Goal: Task Accomplishment & Management: Complete application form

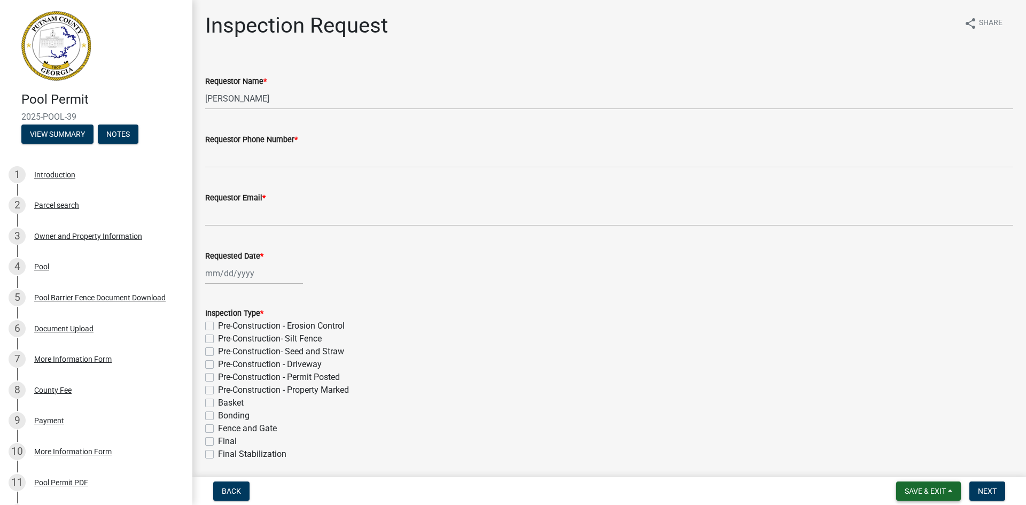
click at [933, 489] on span "Save & Exit" at bounding box center [925, 491] width 41 height 9
click at [923, 471] on button "Save & Exit" at bounding box center [919, 464] width 86 height 26
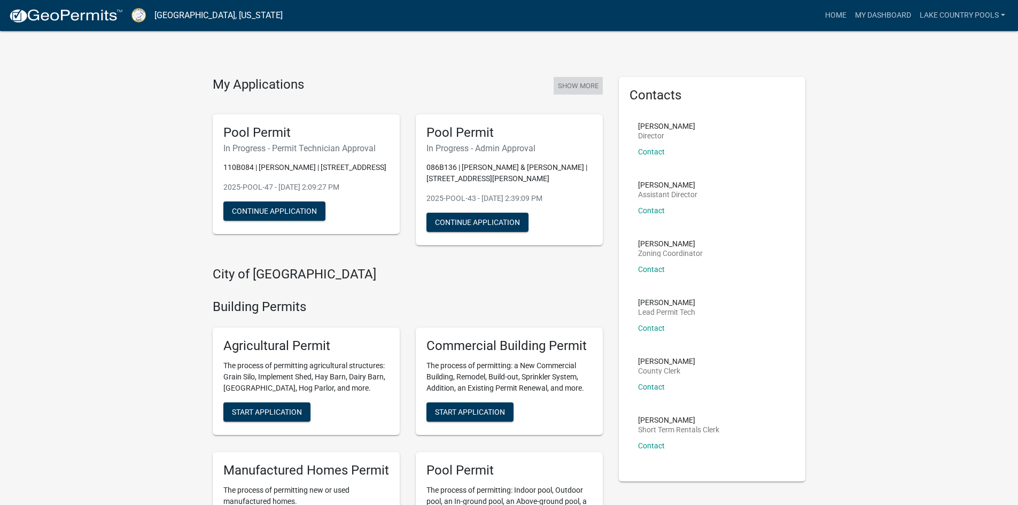
click at [566, 80] on button "Show More" at bounding box center [578, 86] width 49 height 18
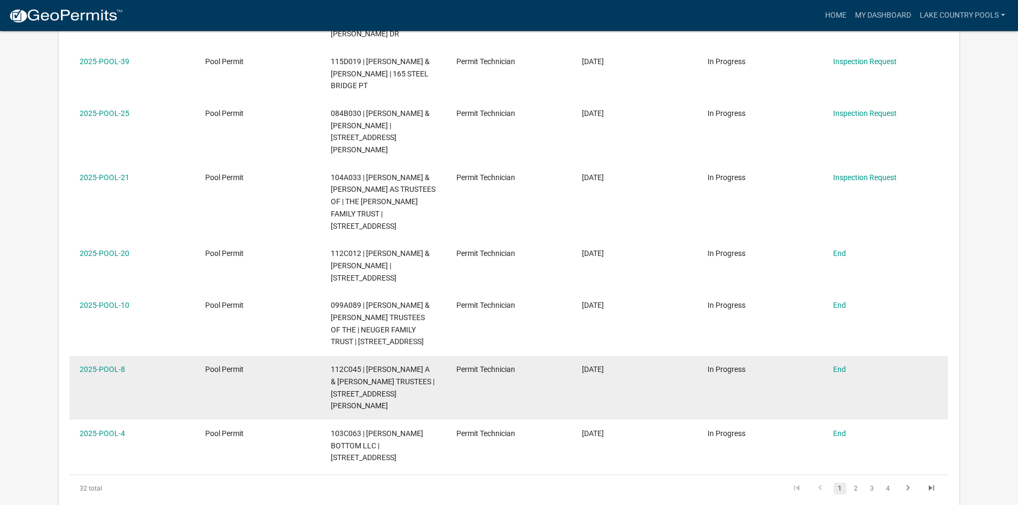
scroll to position [374, 0]
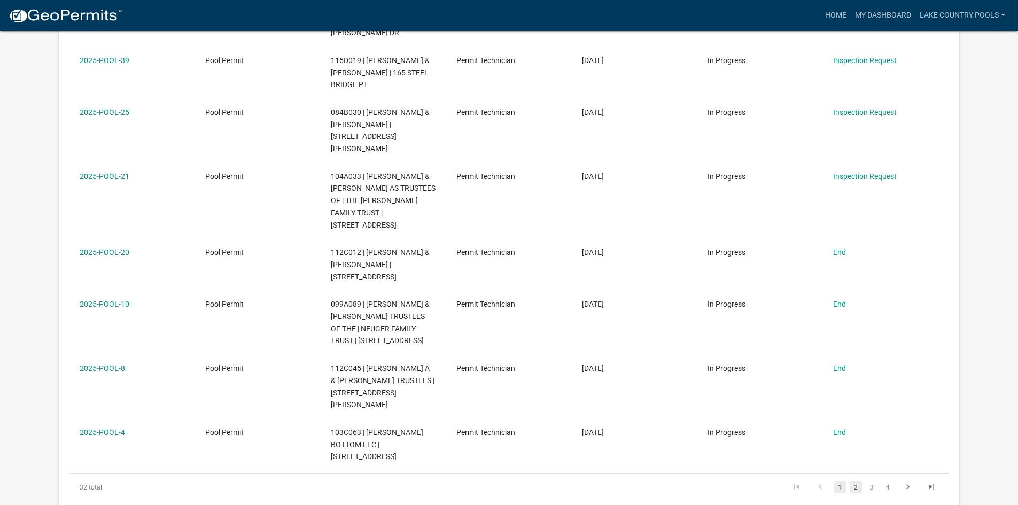
click at [856, 482] on link "2" at bounding box center [856, 488] width 13 height 12
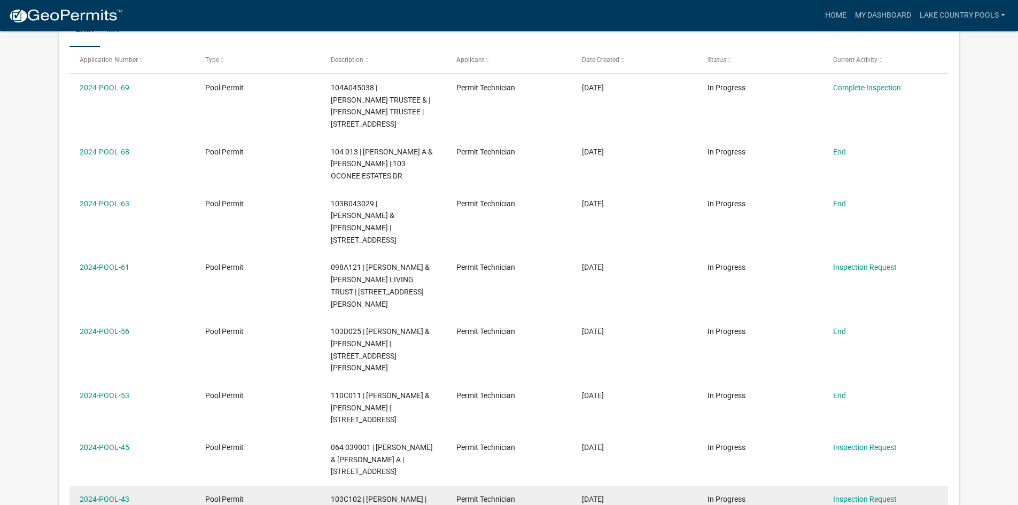
scroll to position [160, 0]
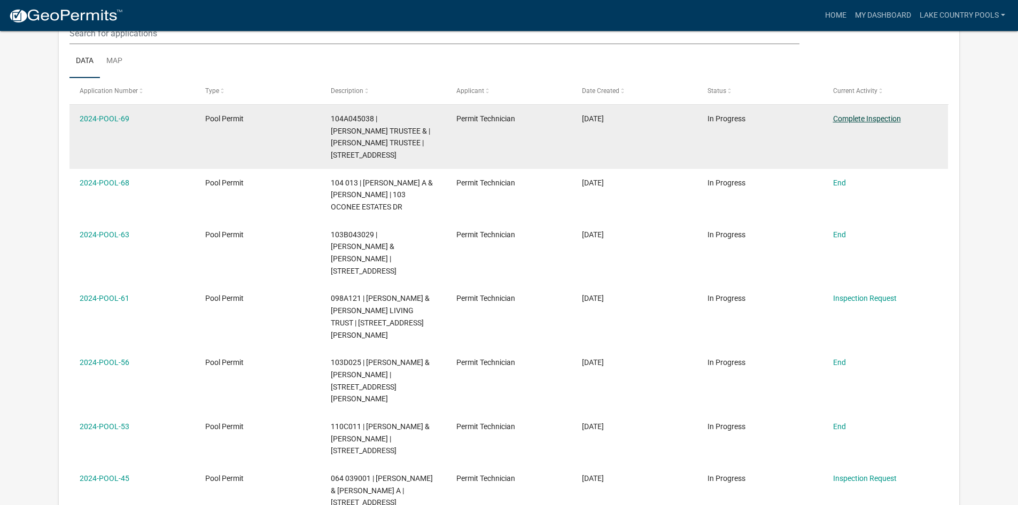
click at [868, 117] on link "Complete Inspection" at bounding box center [867, 118] width 68 height 9
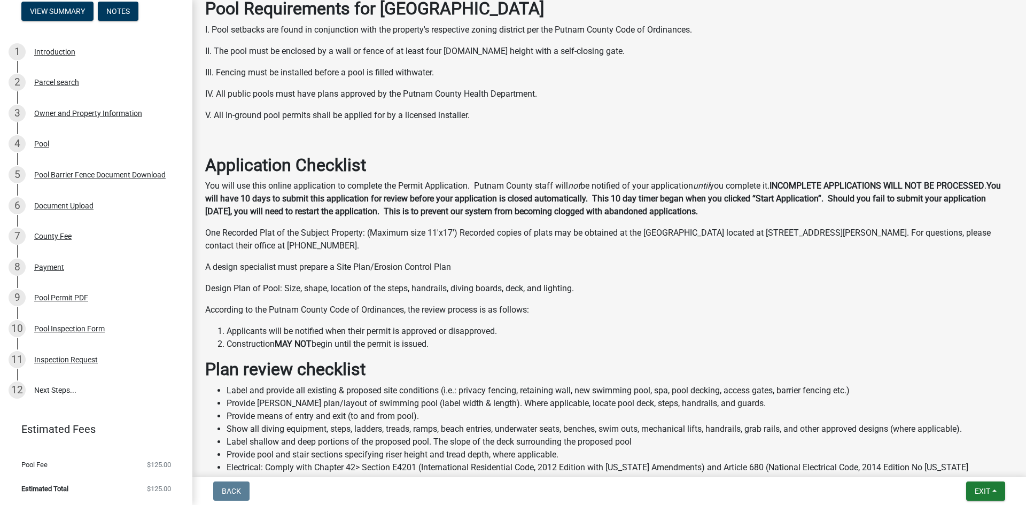
scroll to position [160, 0]
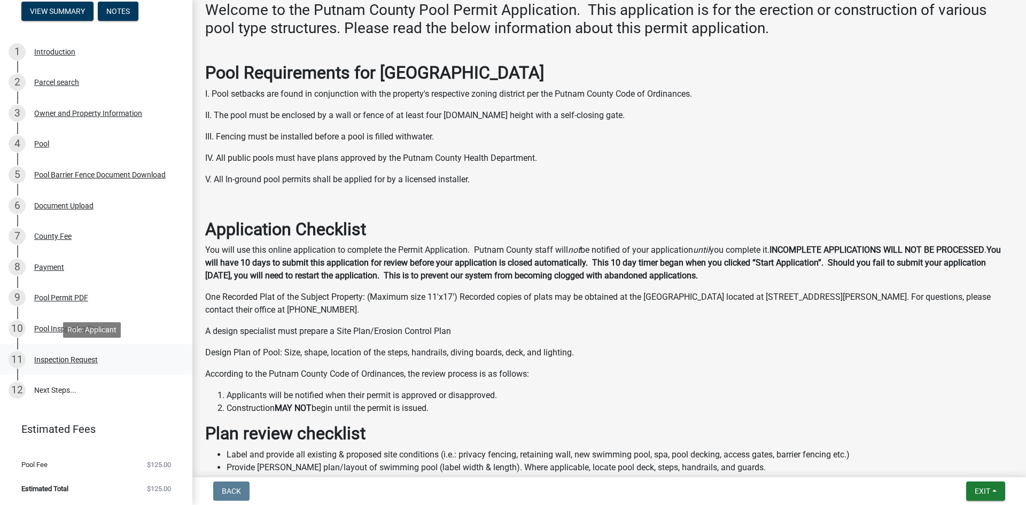
click at [73, 362] on div "Inspection Request" at bounding box center [66, 359] width 64 height 7
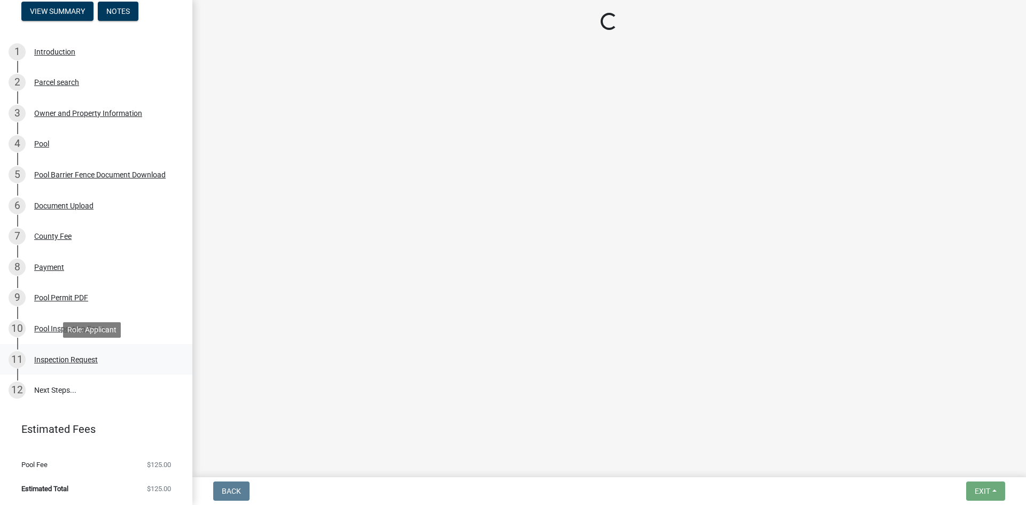
scroll to position [0, 0]
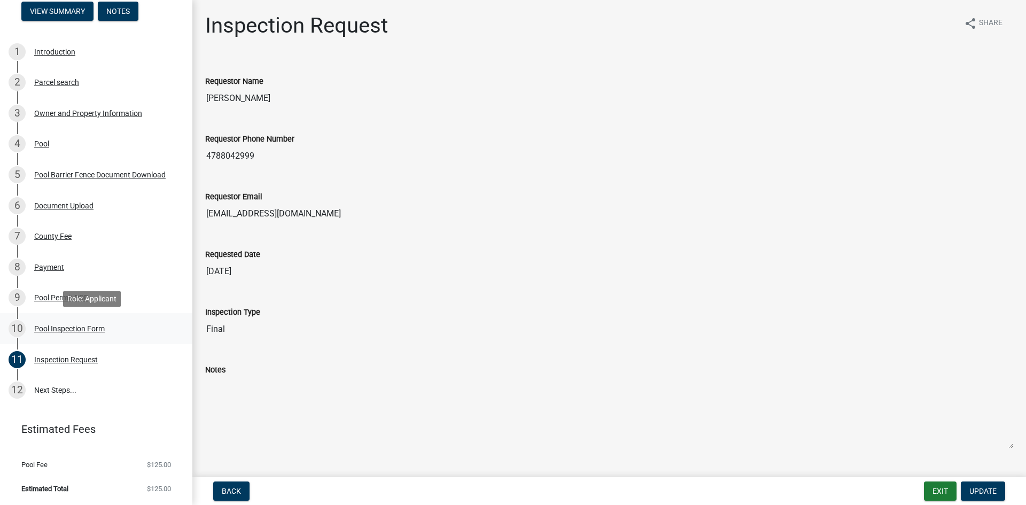
click at [47, 330] on div "Pool Inspection Form" at bounding box center [69, 328] width 71 height 7
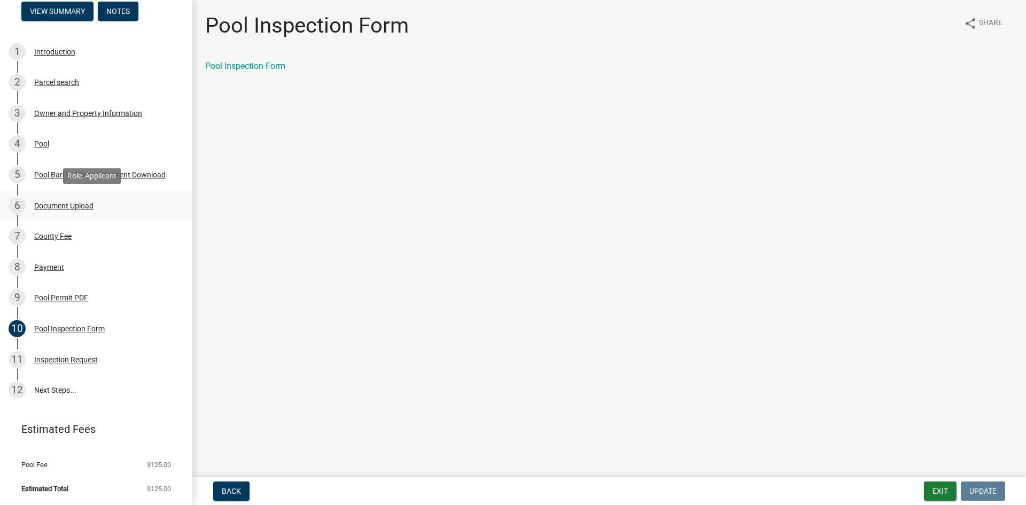
click at [47, 206] on div "Document Upload" at bounding box center [63, 205] width 59 height 7
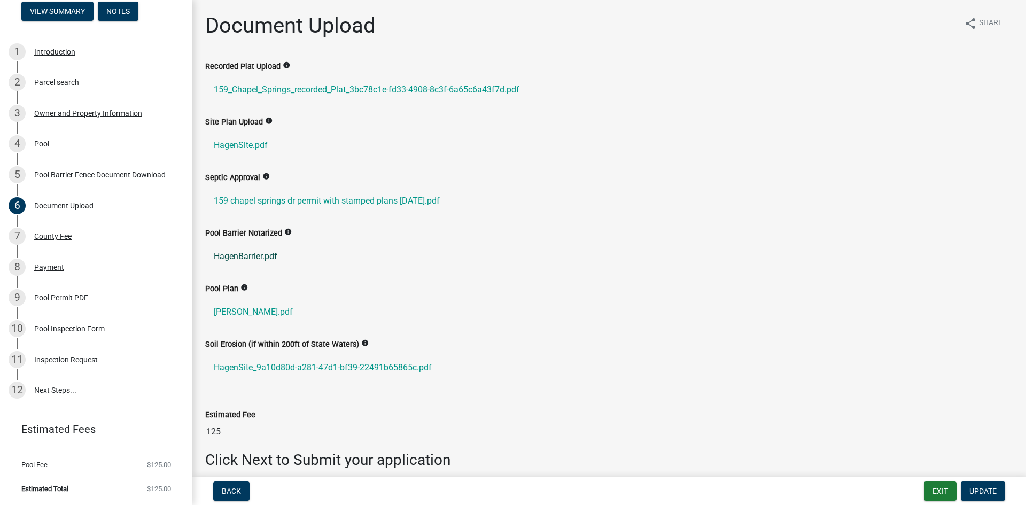
click at [244, 253] on link "HagenBarrier.pdf" at bounding box center [609, 257] width 808 height 26
click at [63, 391] on link "12 Next Steps..." at bounding box center [96, 390] width 192 height 31
click at [93, 358] on div "Inspection Request" at bounding box center [66, 359] width 64 height 7
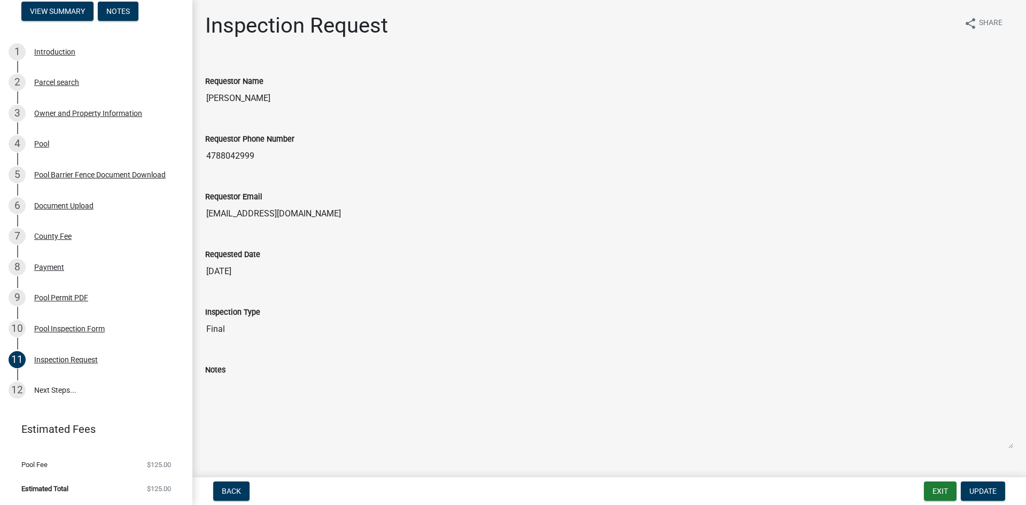
click at [654, 145] on div "Requestor Phone Number [PHONE_NUMBER]" at bounding box center [609, 142] width 808 height 49
click at [298, 53] on div "Inspection Request share Share Requestor Name [PERSON_NAME] Requestor Phone Num…" at bounding box center [609, 253] width 824 height 480
click at [57, 197] on div "6 Document Upload" at bounding box center [92, 205] width 167 height 17
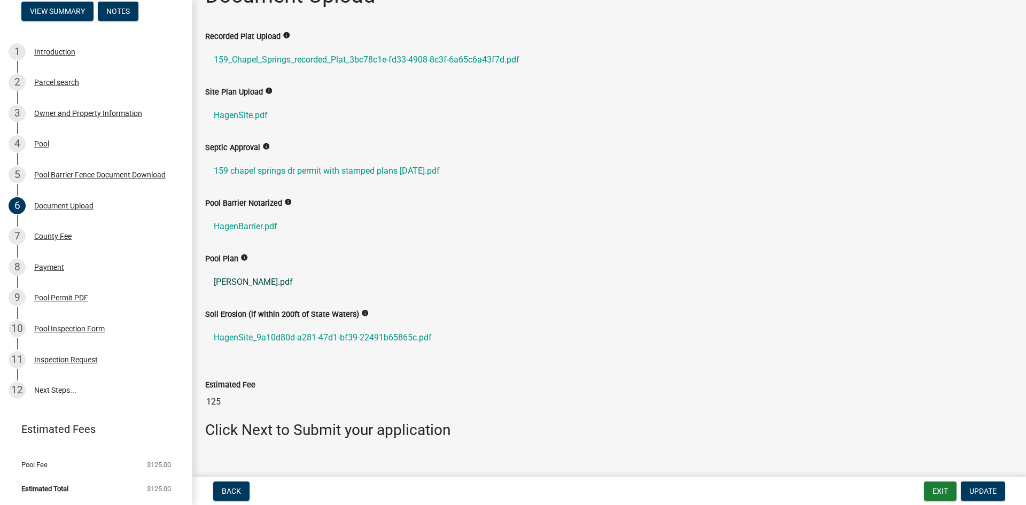
scroll to position [47, 0]
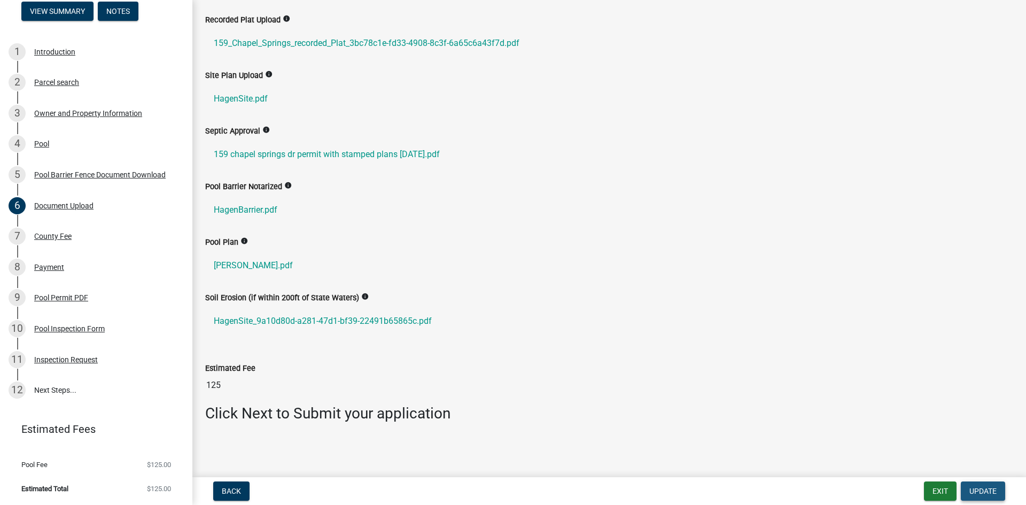
click at [970, 492] on span "Update" at bounding box center [983, 491] width 27 height 9
click at [336, 238] on div "Pool Plan info" at bounding box center [609, 242] width 808 height 13
click at [337, 184] on div "Pool Barrier Notarized info" at bounding box center [609, 186] width 808 height 13
click at [330, 224] on ul "HagenBarrier.pdf" at bounding box center [609, 210] width 808 height 34
click at [326, 234] on div "Pool Barrier Notarized info HagenBarrier.pdf" at bounding box center [609, 208] width 824 height 56
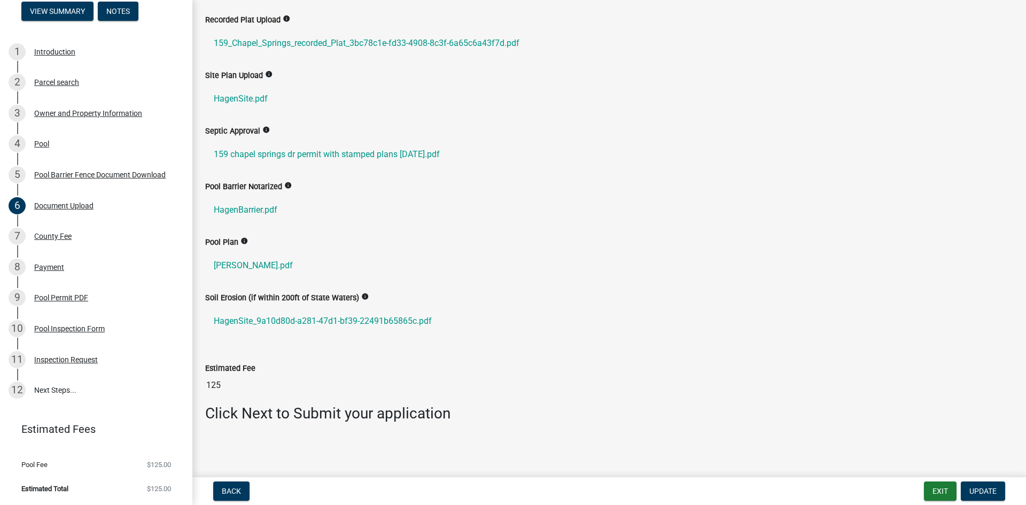
click at [323, 179] on div "Septic Approval info [STREET_ADDRESS] with stamped plans [DATE].pdf" at bounding box center [609, 153] width 824 height 56
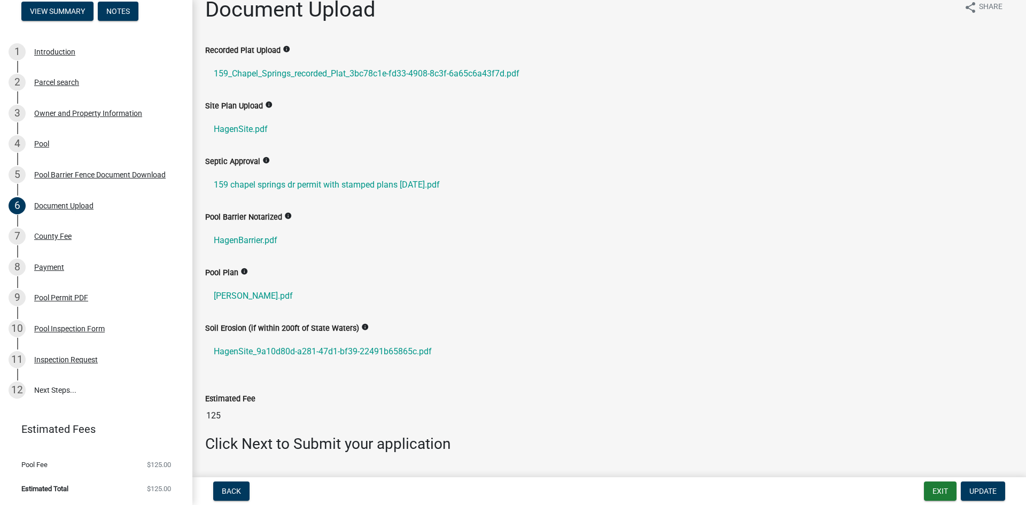
scroll to position [0, 0]
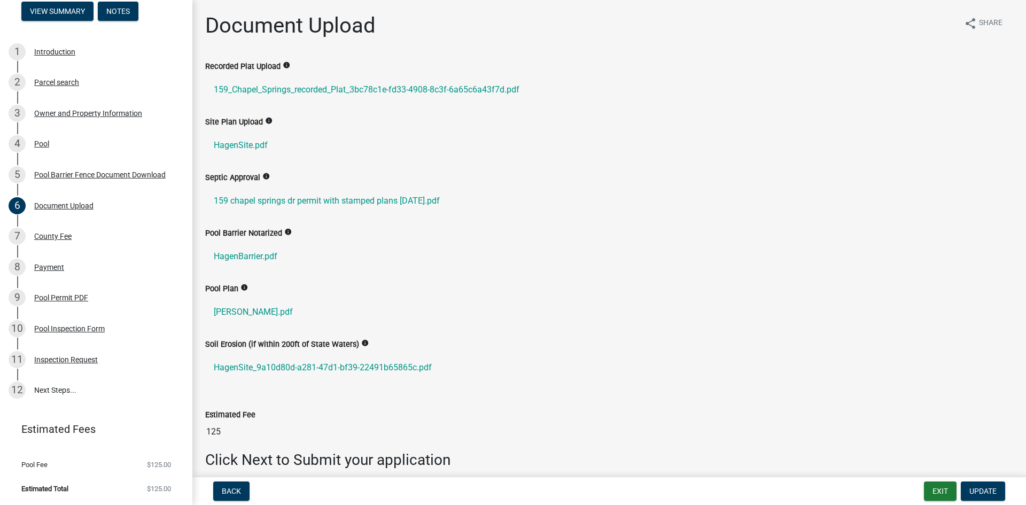
click at [271, 232] on label "Pool Barrier Notarized" at bounding box center [243, 233] width 77 height 7
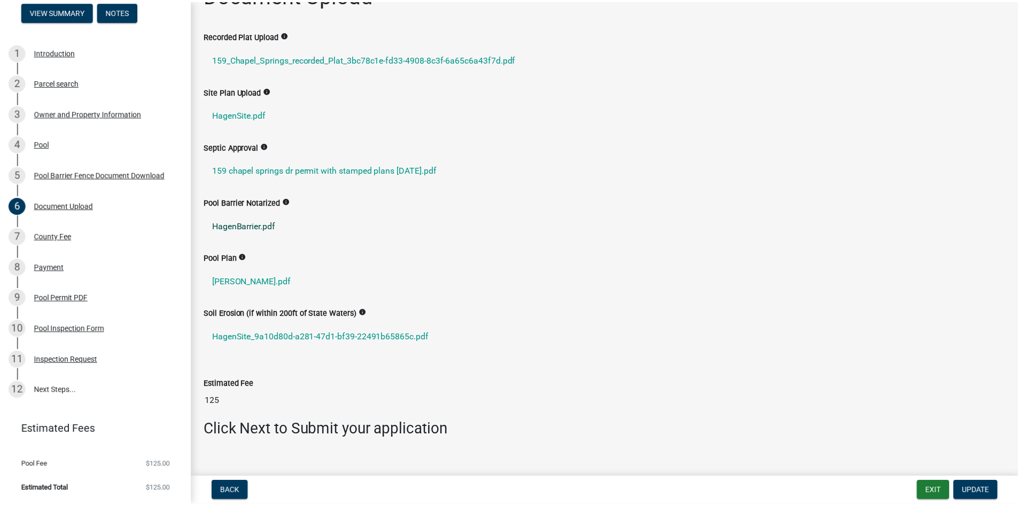
scroll to position [47, 0]
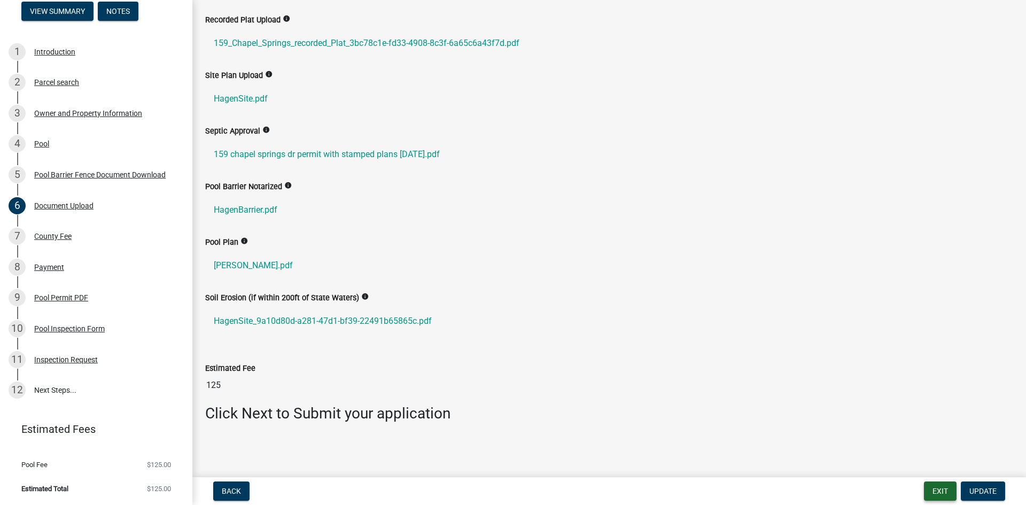
click at [935, 485] on button "Exit" at bounding box center [940, 491] width 33 height 19
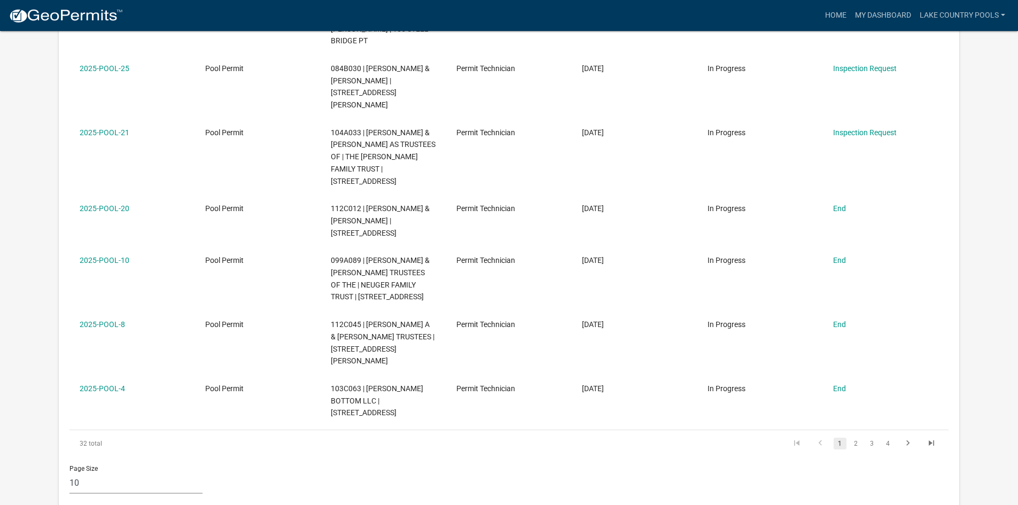
scroll to position [462, 0]
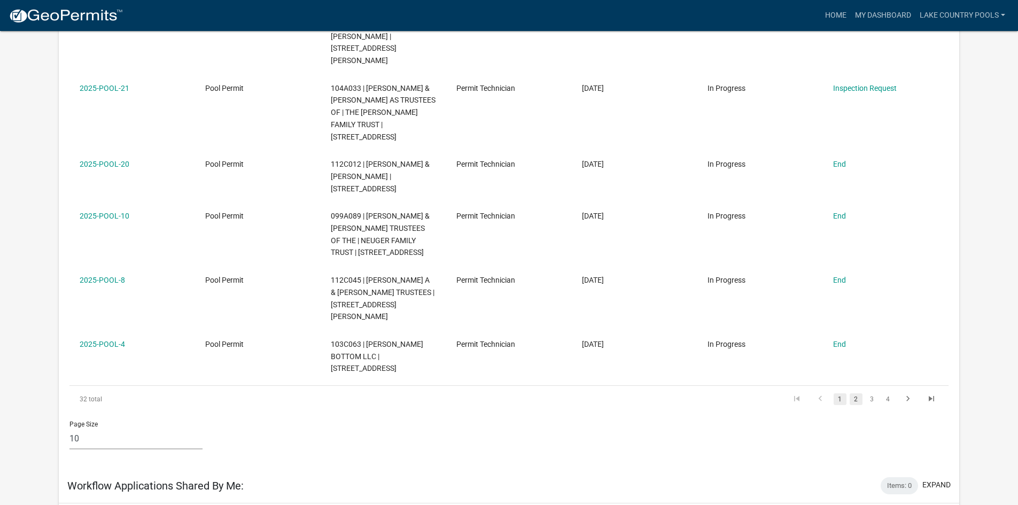
click at [860, 393] on link "2" at bounding box center [856, 399] width 13 height 12
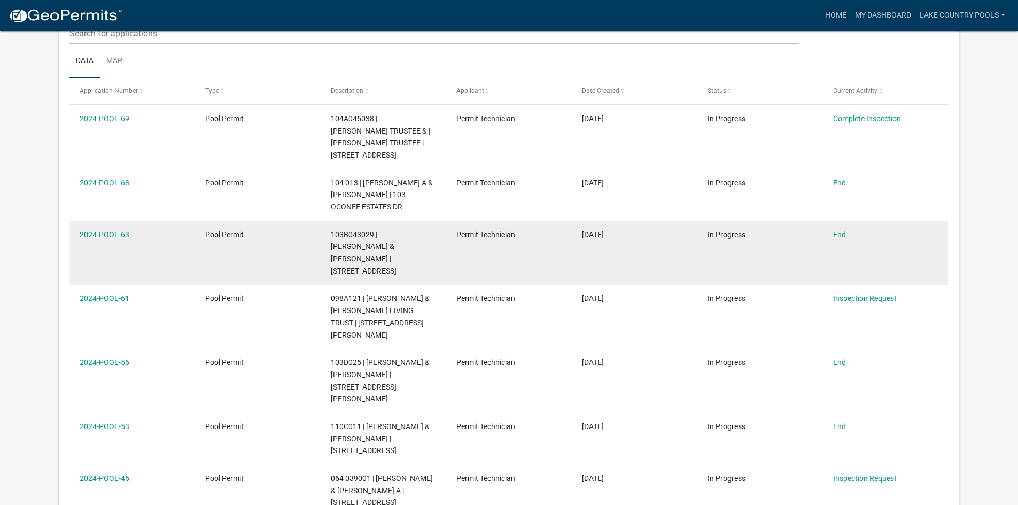
scroll to position [142, 0]
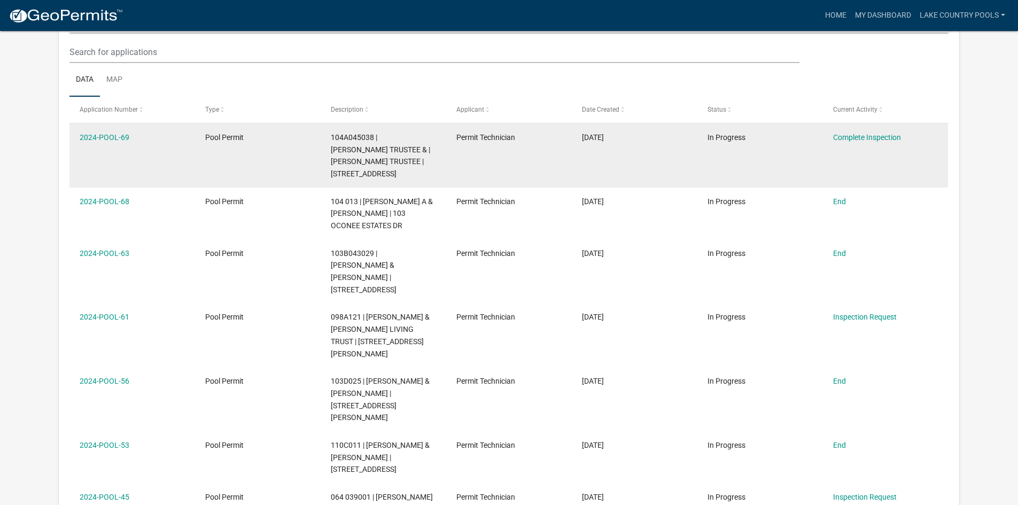
click at [382, 152] on span "104A045038 | [PERSON_NAME] TRUSTEE & | [PERSON_NAME] TRUSTEE | [STREET_ADDRESS]" at bounding box center [380, 155] width 99 height 45
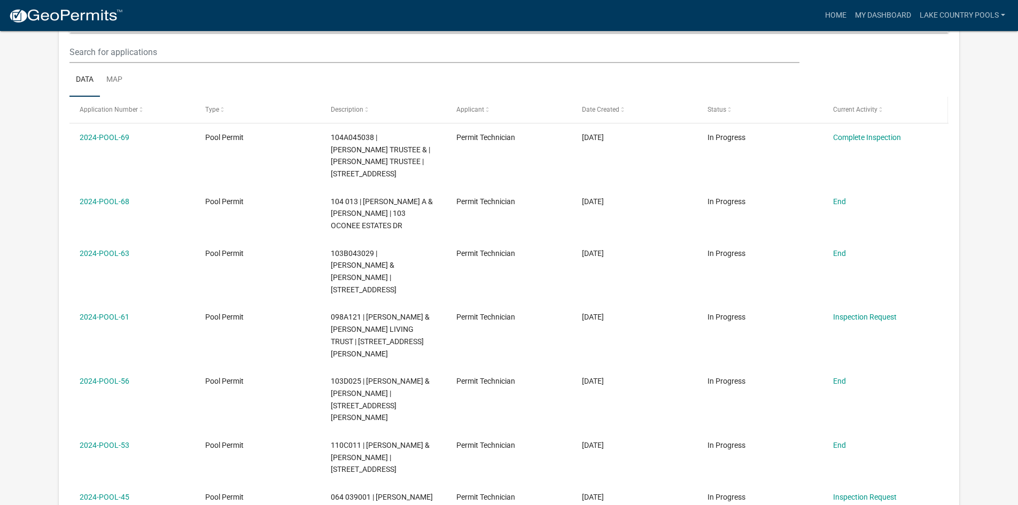
click at [853, 121] on datatable-header-cell "Current Activity" at bounding box center [886, 110] width 126 height 26
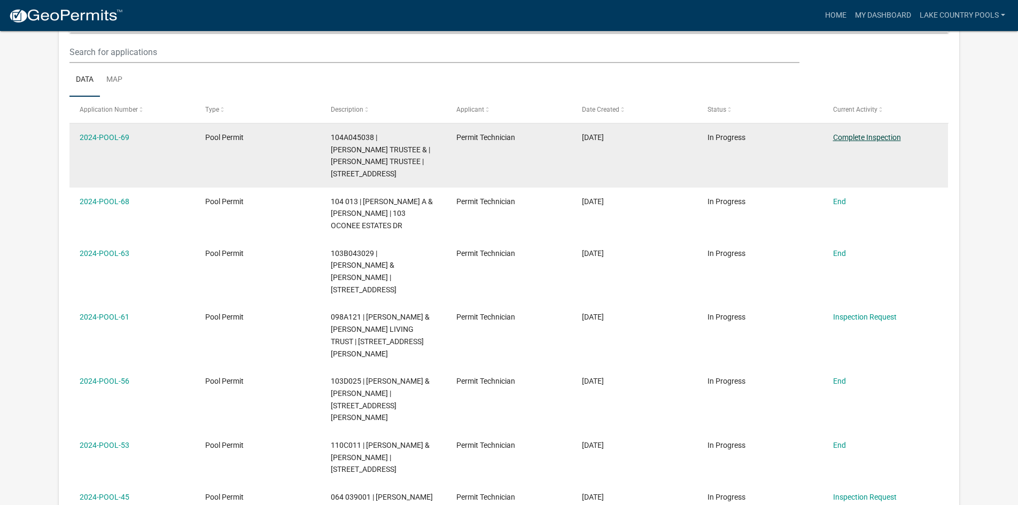
click at [866, 134] on link "Complete Inspection" at bounding box center [867, 137] width 68 height 9
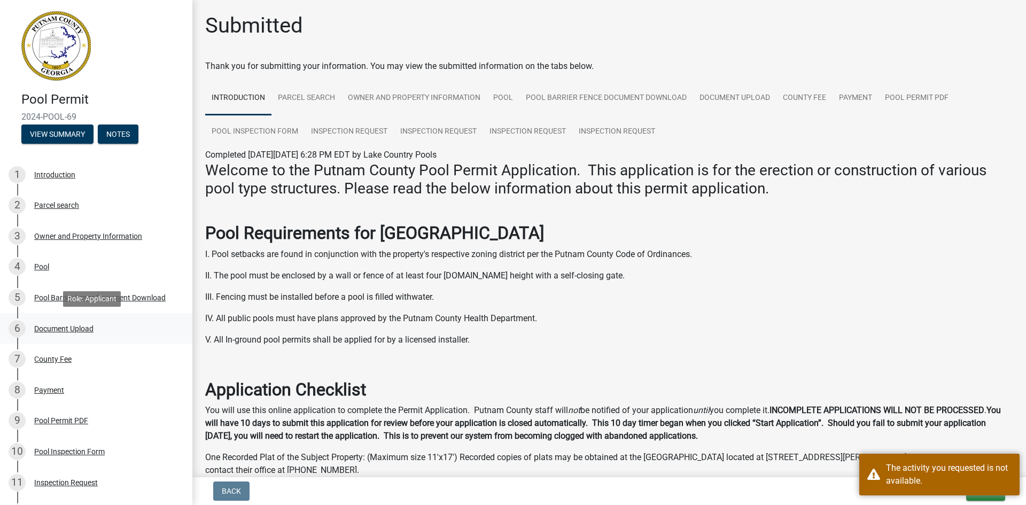
click at [66, 327] on div "Document Upload" at bounding box center [63, 328] width 59 height 7
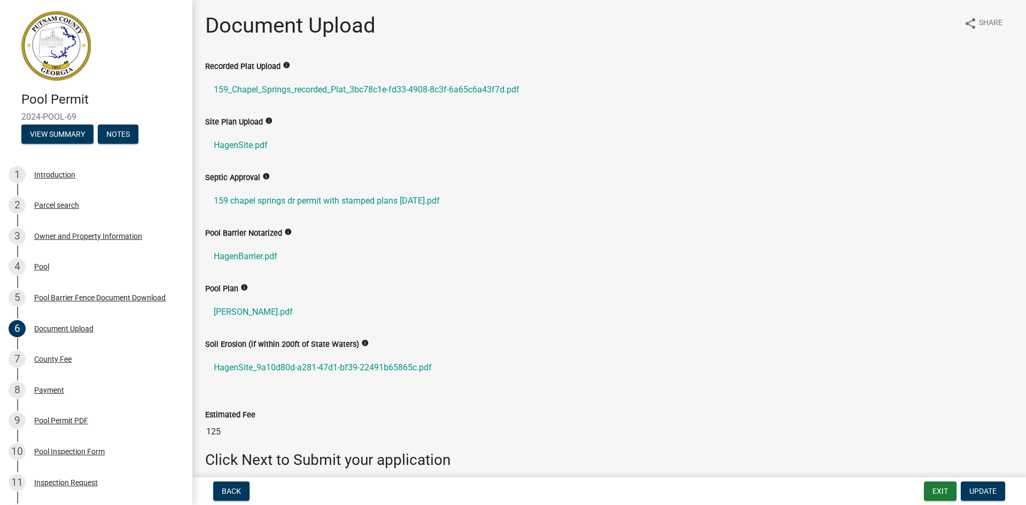
scroll to position [47, 0]
